Goal: Task Accomplishment & Management: Manage account settings

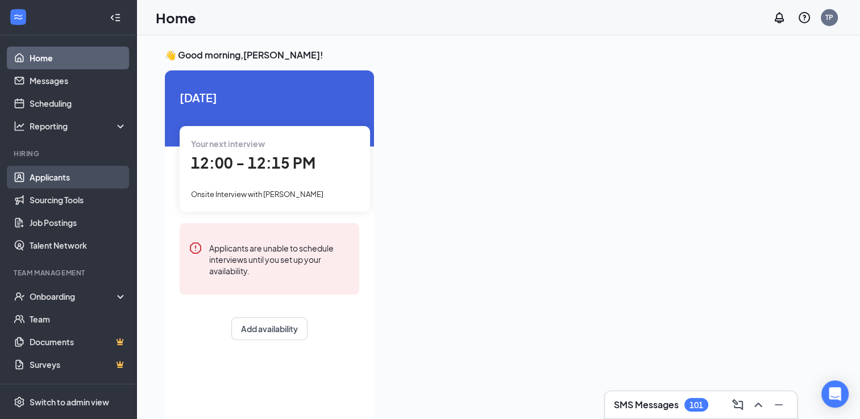
click at [54, 177] on link "Applicants" at bounding box center [78, 177] width 97 height 23
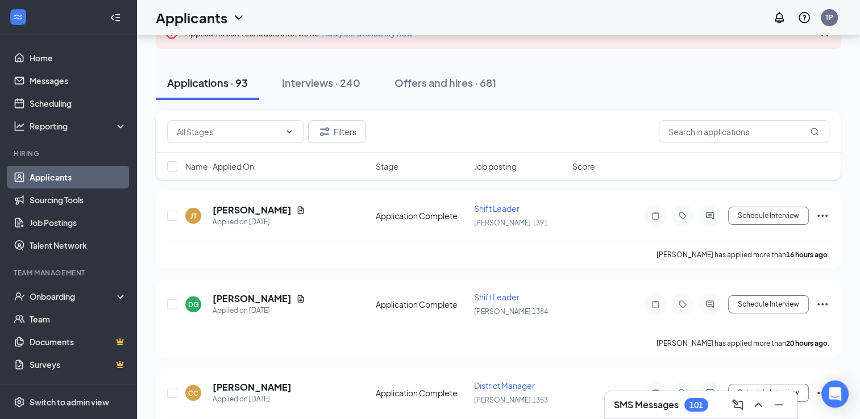
scroll to position [95, 0]
click at [821, 214] on icon "Ellipses" at bounding box center [822, 215] width 10 height 2
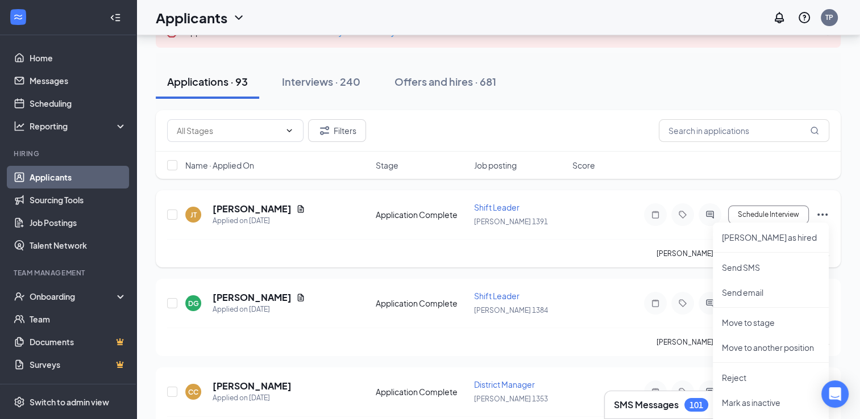
click at [652, 245] on div "[PERSON_NAME] has applied more than 16 hours ago ." at bounding box center [498, 253] width 662 height 28
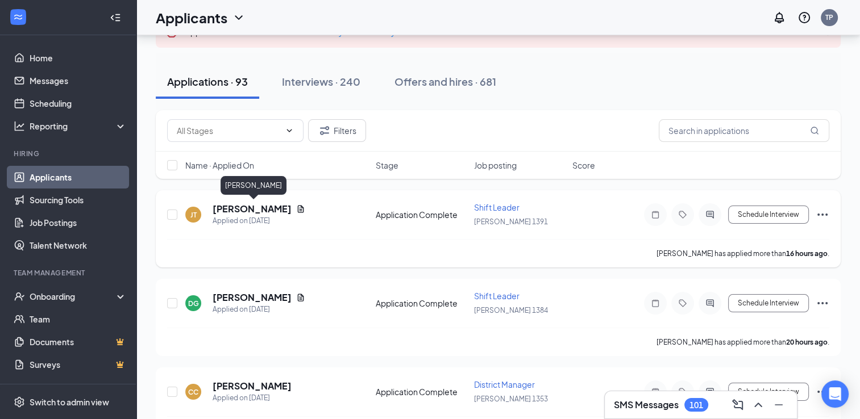
click at [268, 209] on h5 "[PERSON_NAME]" at bounding box center [252, 209] width 79 height 13
click at [268, 209] on body "Home Messages Scheduling Reporting Hiring Applicants Sourcing Tools Job Posting…" at bounding box center [430, 114] width 860 height 419
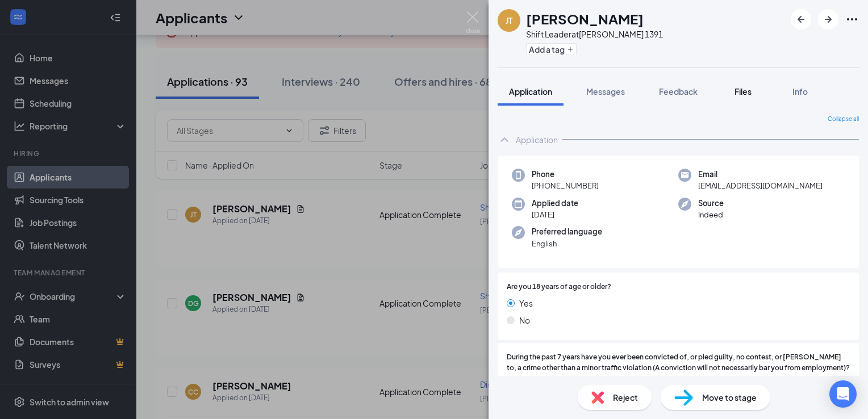
click at [748, 93] on span "Files" at bounding box center [743, 91] width 17 height 10
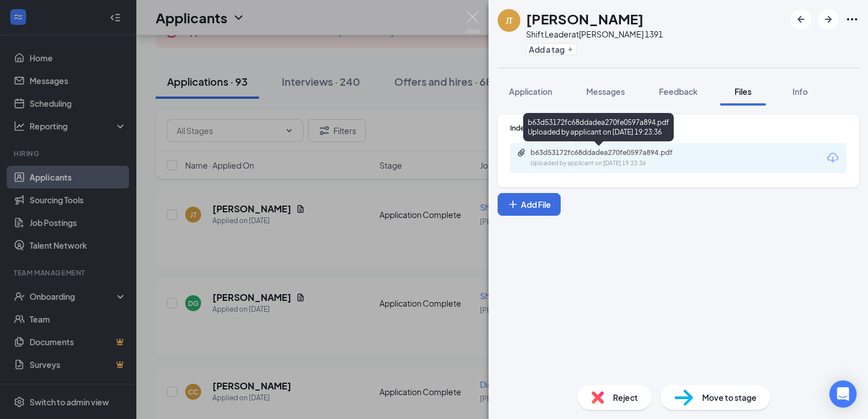
click at [606, 160] on div "Uploaded by applicant on [DATE] 19:23:36" at bounding box center [616, 163] width 170 height 9
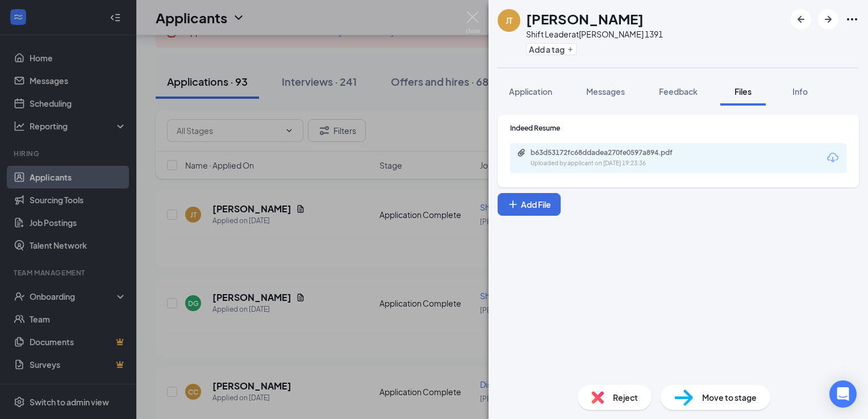
click at [400, 95] on div "[PERSON_NAME] Shift Leader at [PERSON_NAME] 1391 Add a tag Application Messages…" at bounding box center [434, 209] width 868 height 419
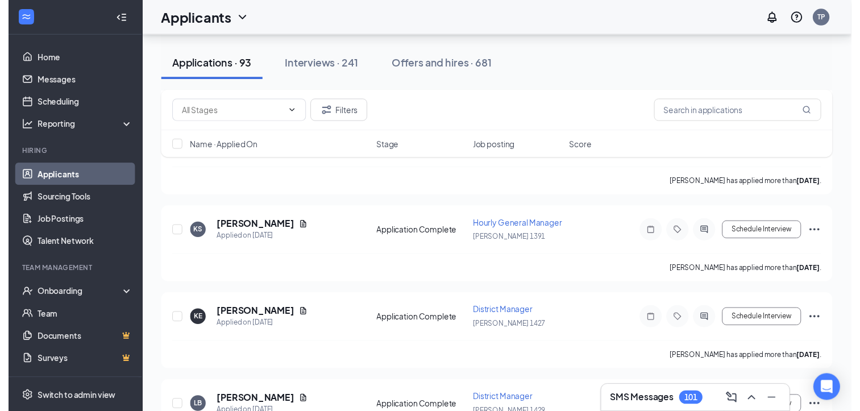
scroll to position [434, 0]
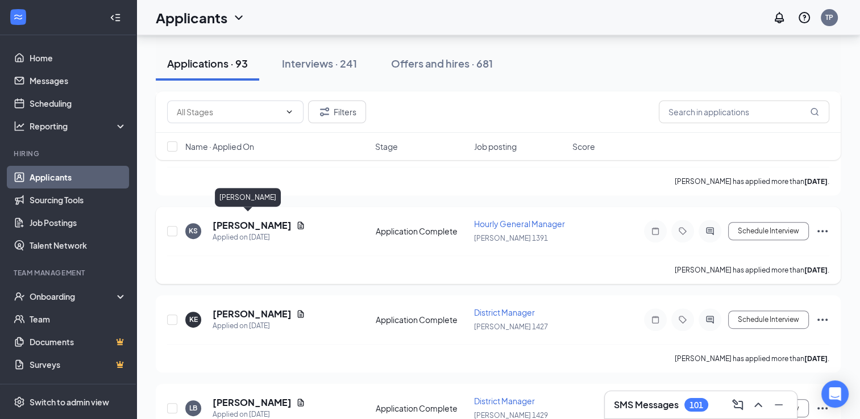
click at [227, 222] on h5 "[PERSON_NAME]" at bounding box center [252, 225] width 79 height 13
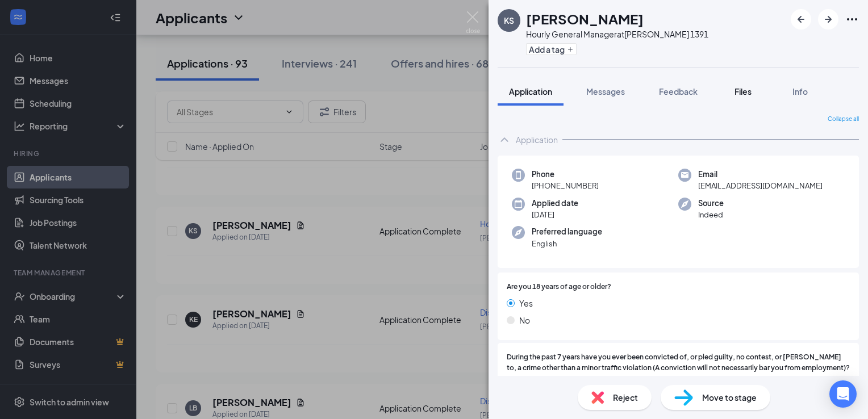
click at [743, 89] on span "Files" at bounding box center [743, 91] width 17 height 10
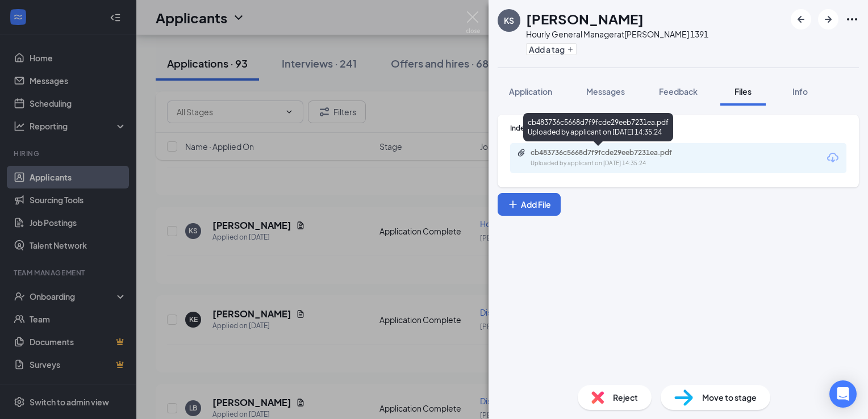
click at [589, 148] on div "cb483736c5668d7f9fcde29eeb7231ea.pdf" at bounding box center [610, 152] width 159 height 9
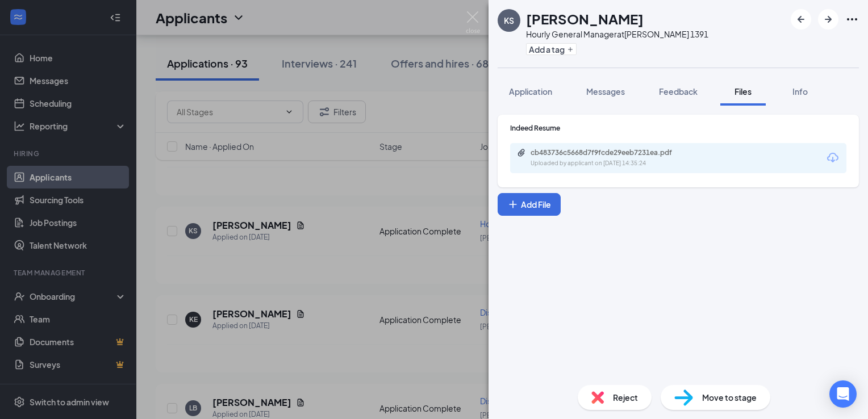
click at [428, 109] on div "KS [PERSON_NAME] Still Hourly General Manager at [PERSON_NAME] 1391 Add a tag A…" at bounding box center [434, 209] width 868 height 419
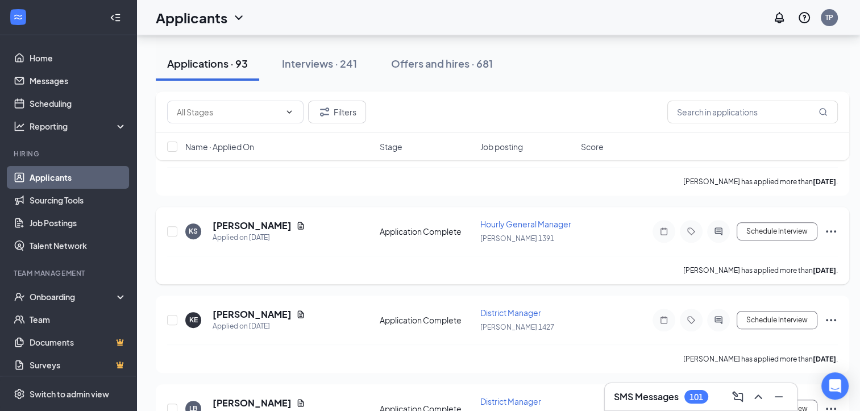
click at [261, 219] on div "[PERSON_NAME]" at bounding box center [259, 225] width 93 height 13
click at [239, 220] on h5 "[PERSON_NAME]" at bounding box center [252, 225] width 79 height 13
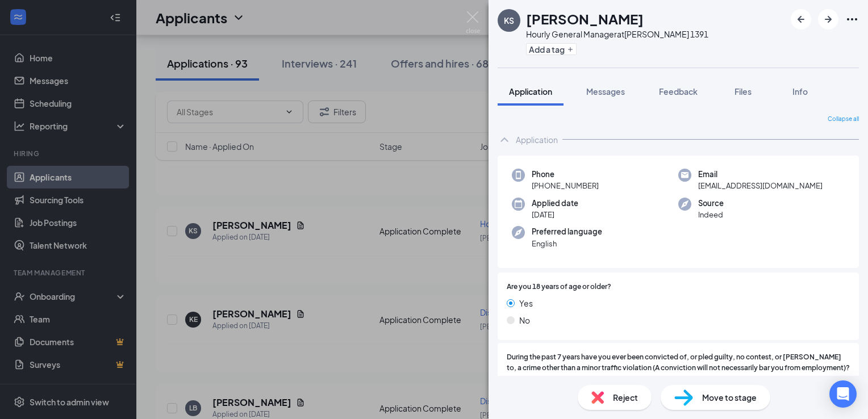
click at [239, 220] on div "KS [PERSON_NAME] Still Hourly General Manager at [PERSON_NAME] 1391 Add a tag A…" at bounding box center [434, 209] width 868 height 419
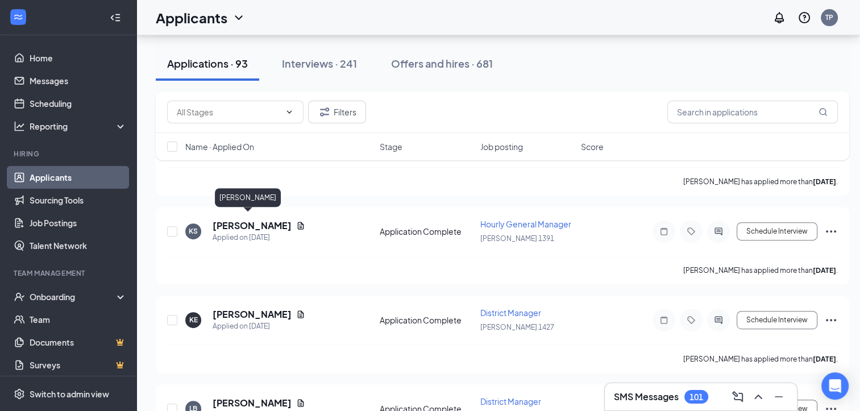
click at [239, 220] on h5 "[PERSON_NAME]" at bounding box center [252, 225] width 79 height 13
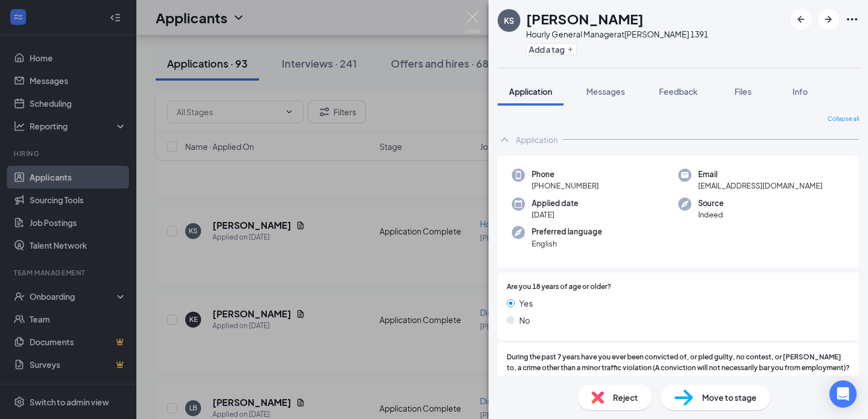
click at [274, 197] on div "KS [PERSON_NAME] Still Hourly General Manager at [PERSON_NAME] 1391 Add a tag A…" at bounding box center [434, 209] width 868 height 419
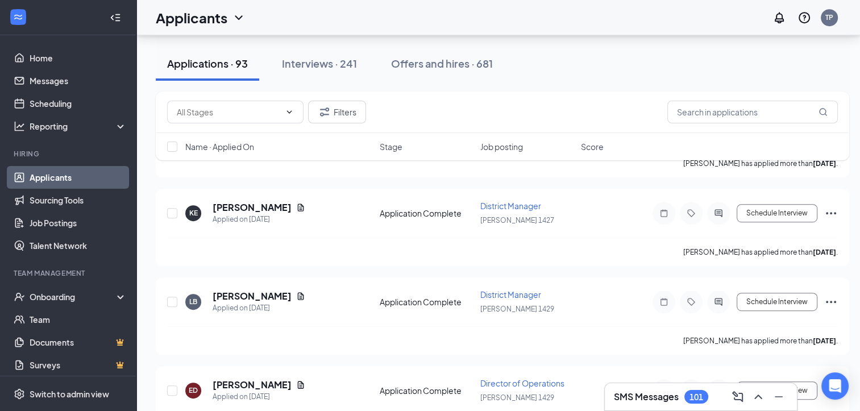
scroll to position [546, 0]
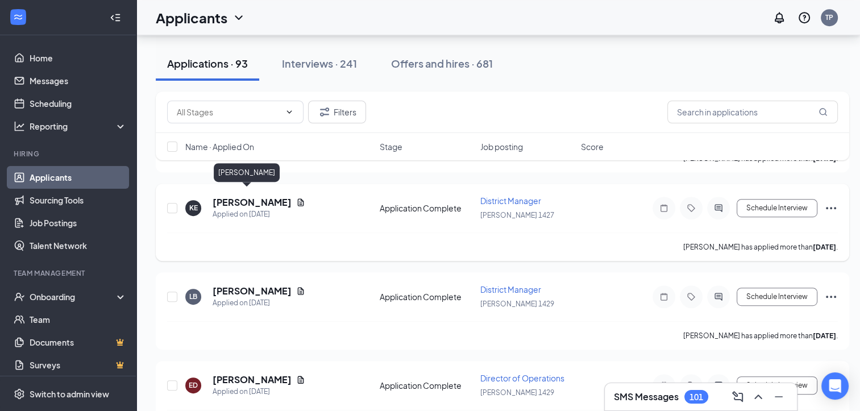
click at [241, 201] on h5 "[PERSON_NAME]" at bounding box center [252, 202] width 79 height 13
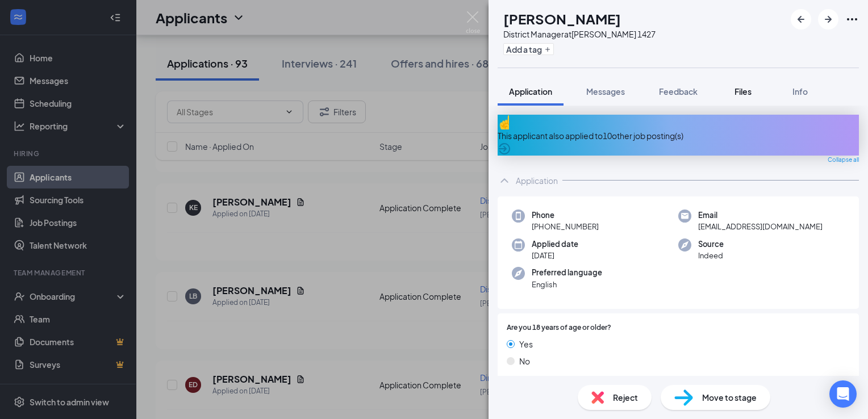
click at [751, 88] on span "Files" at bounding box center [743, 91] width 17 height 10
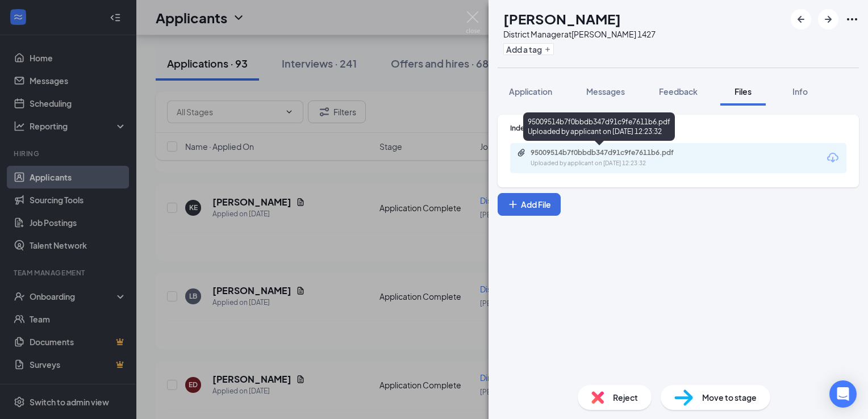
click at [579, 160] on div "Uploaded by applicant on [DATE] 12:23:32" at bounding box center [616, 163] width 170 height 9
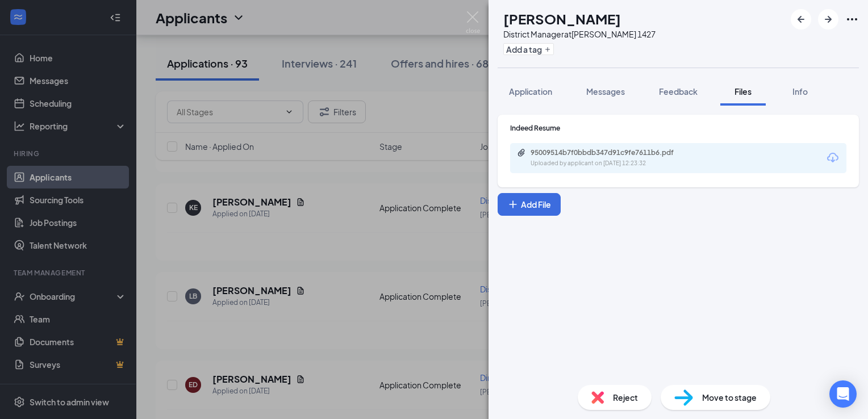
click at [314, 199] on div "KE [PERSON_NAME] District Manager at [PERSON_NAME] 1427 Add a tag Application M…" at bounding box center [434, 209] width 868 height 419
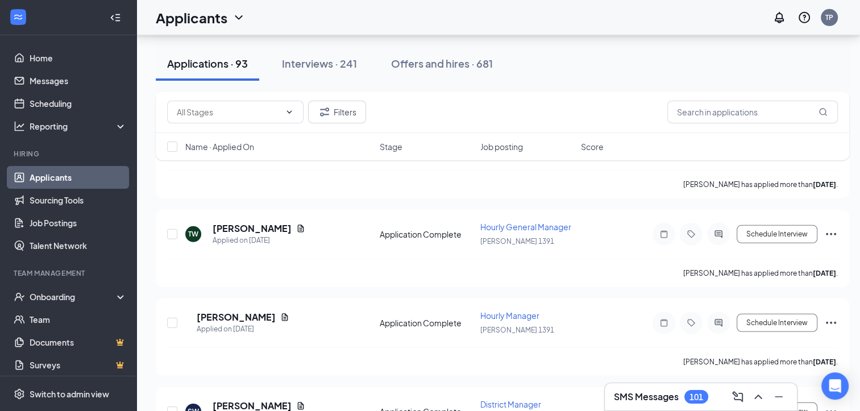
scroll to position [3379, 0]
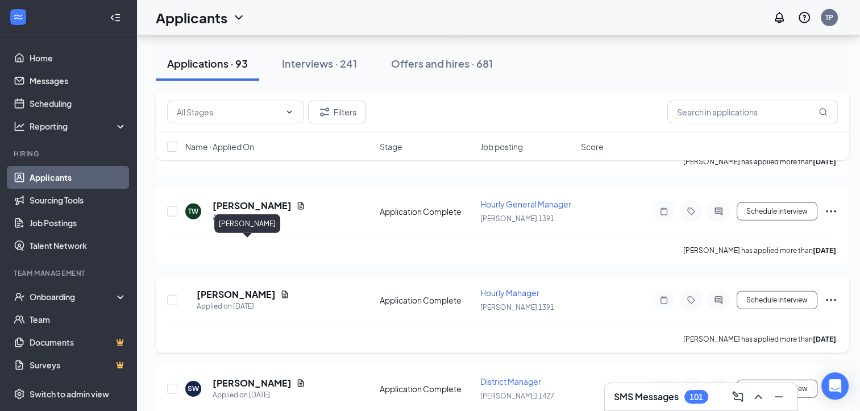
click at [247, 288] on h5 "[PERSON_NAME]" at bounding box center [236, 294] width 79 height 13
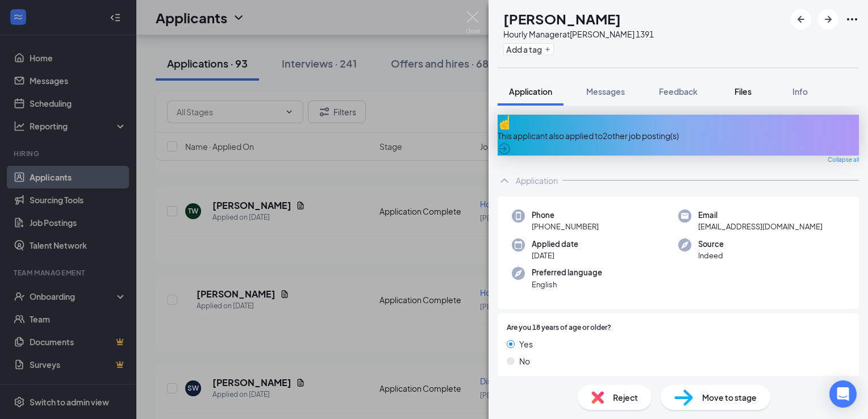
click at [742, 95] on span "Files" at bounding box center [743, 91] width 17 height 10
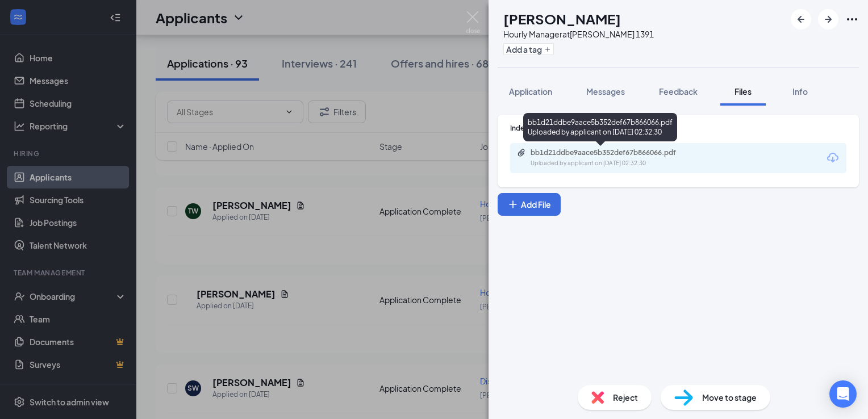
click at [605, 159] on div "Uploaded by applicant on [DATE] 02:32:30" at bounding box center [616, 163] width 170 height 9
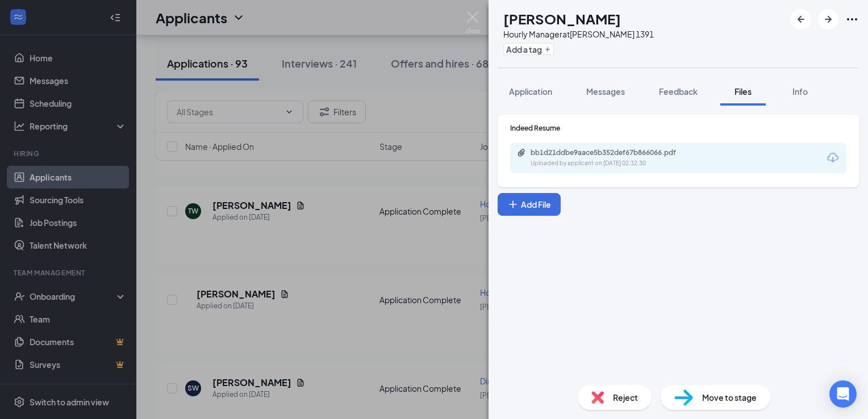
click at [396, 205] on div "[PERSON_NAME] [PERSON_NAME] Hourly Manager at [PERSON_NAME] 1391 Add a tag Appl…" at bounding box center [434, 209] width 868 height 419
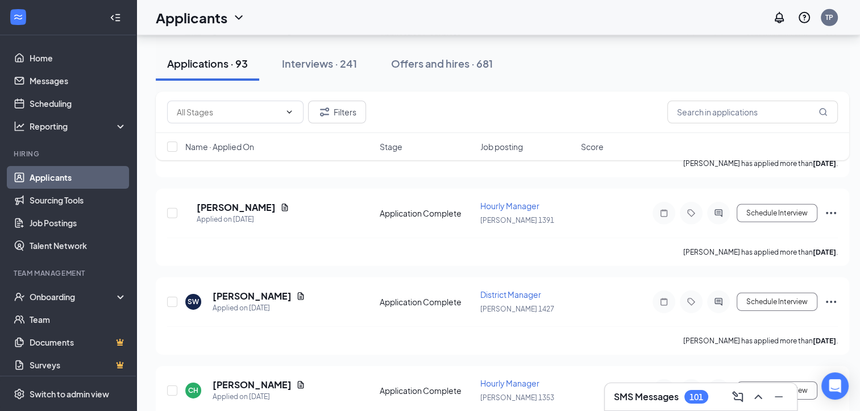
scroll to position [3470, 0]
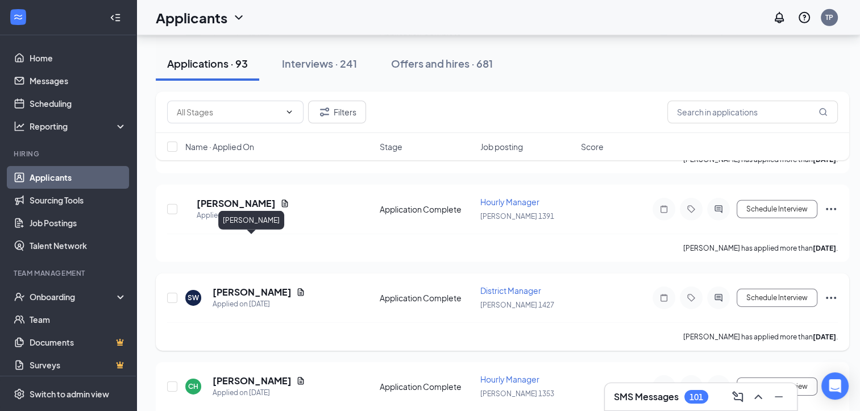
click at [246, 286] on h5 "[PERSON_NAME]" at bounding box center [252, 292] width 79 height 13
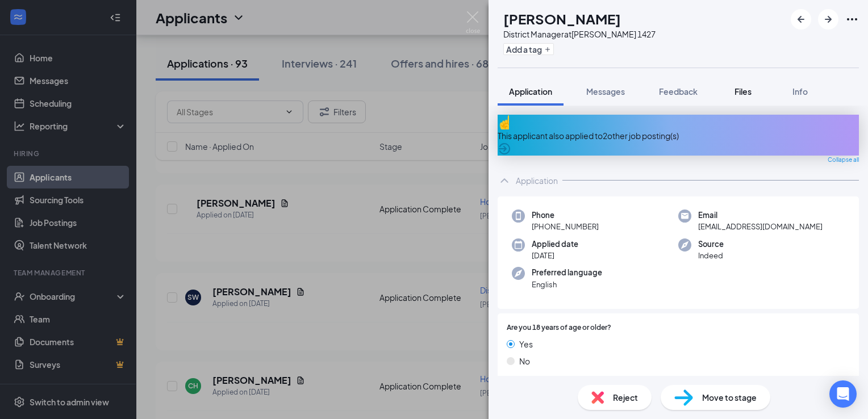
click at [746, 91] on span "Files" at bounding box center [743, 91] width 17 height 10
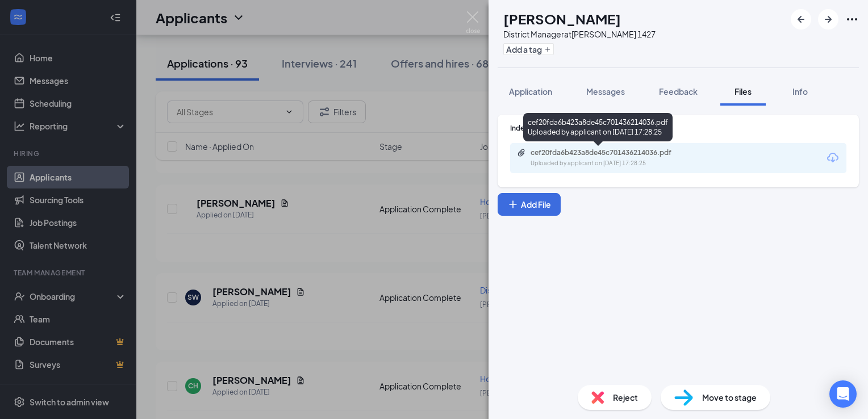
click at [590, 162] on div "Uploaded by applicant on [DATE] 17:28:25" at bounding box center [616, 163] width 170 height 9
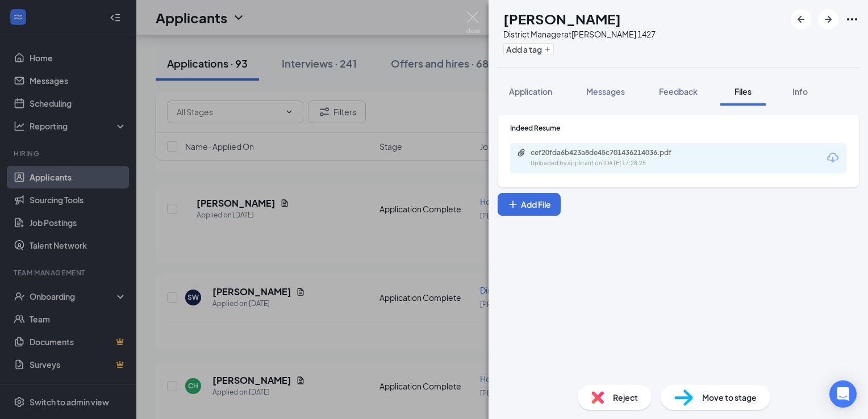
click at [420, 223] on div "SW [PERSON_NAME] District Manager at [PERSON_NAME] 1427 Add a tag Application M…" at bounding box center [434, 209] width 868 height 419
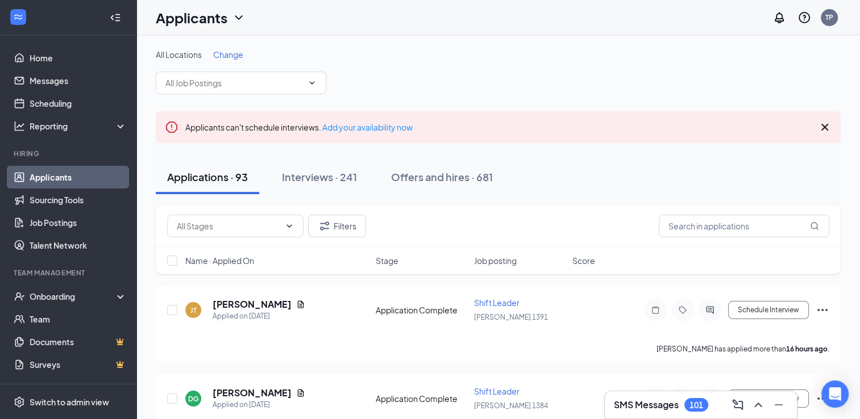
drag, startPoint x: 862, startPoint y: 408, endPoint x: 847, endPoint y: 131, distance: 277.1
